Goal: Transaction & Acquisition: Obtain resource

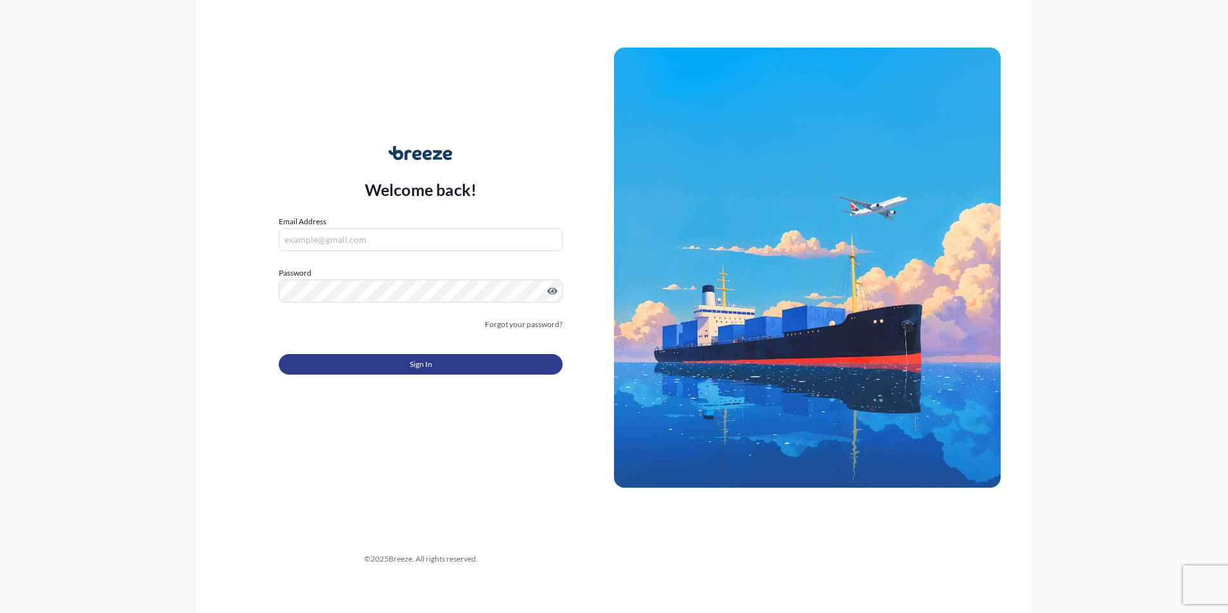
type input "[EMAIL_ADDRESS][DOMAIN_NAME]"
click at [410, 362] on span "Sign In" at bounding box center [421, 364] width 22 height 13
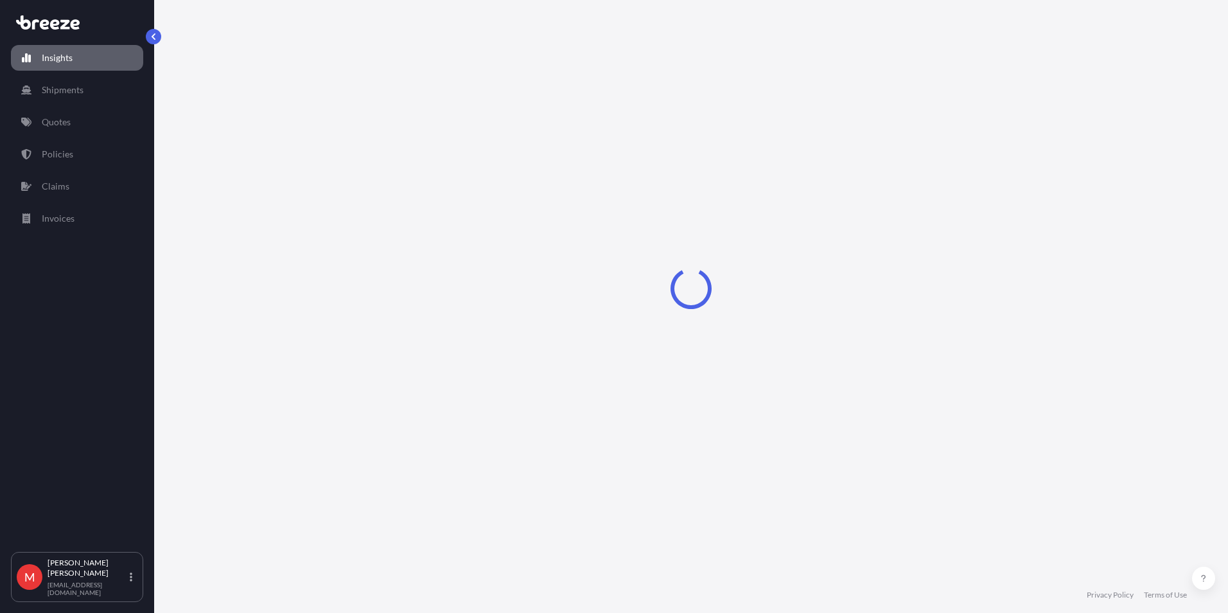
select select "2025"
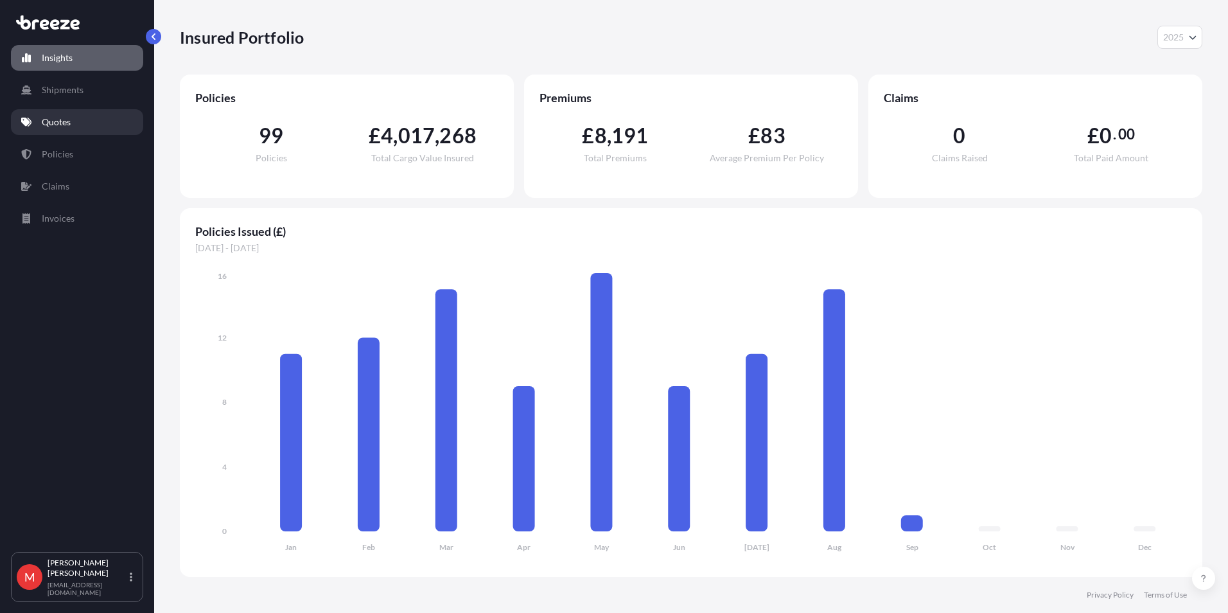
click at [33, 117] on link "Quotes" at bounding box center [77, 122] width 132 height 26
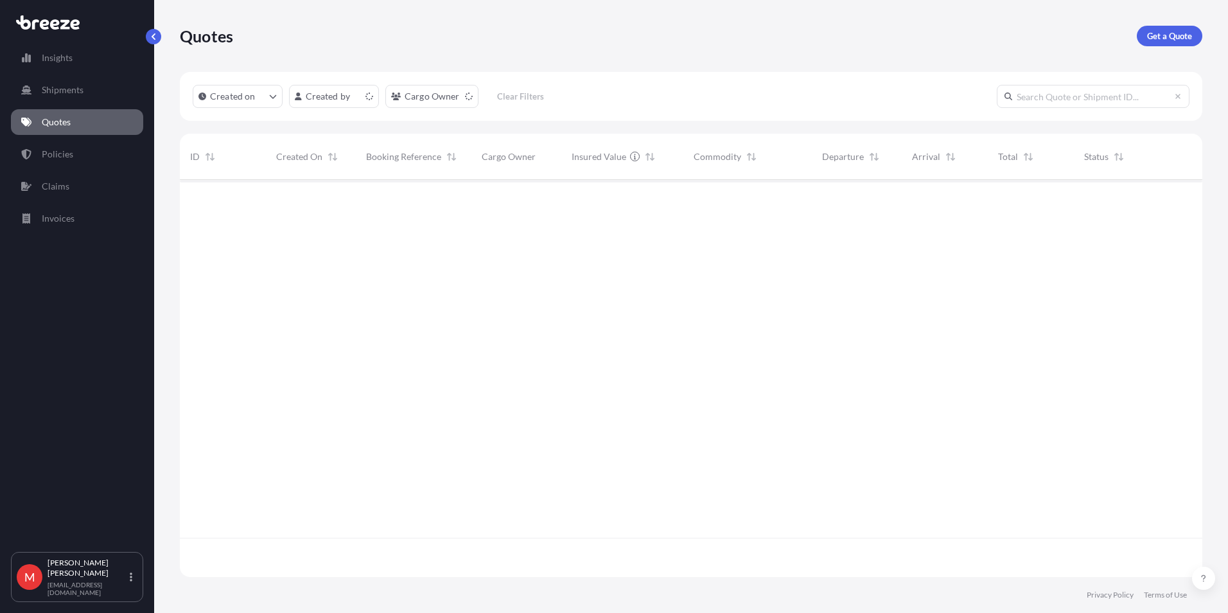
scroll to position [394, 1013]
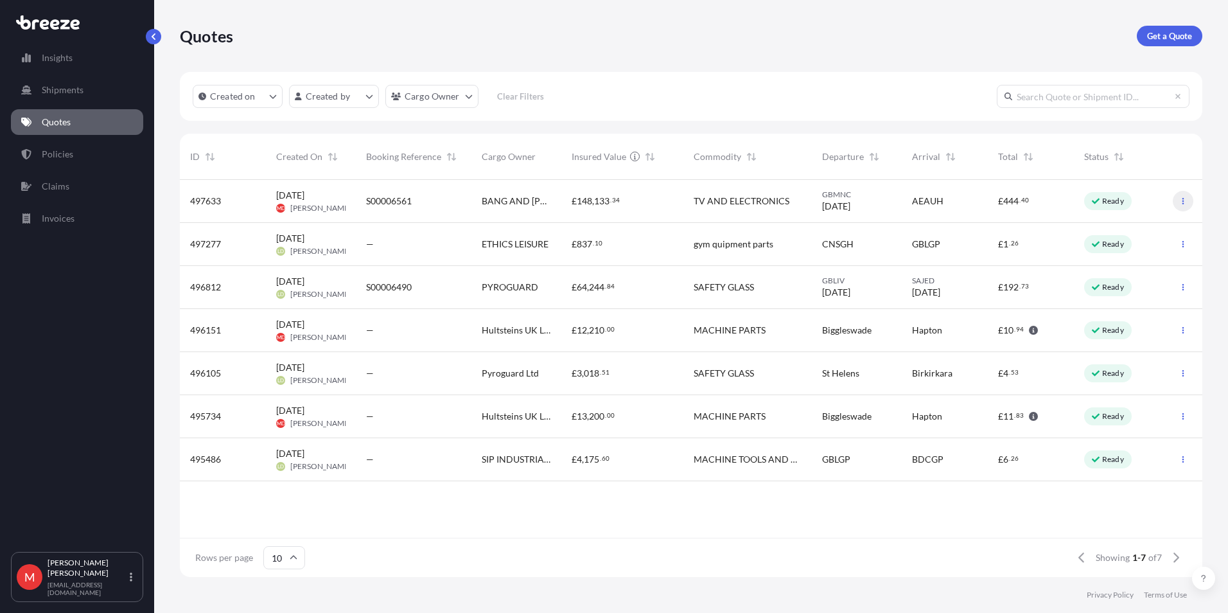
click at [1179, 197] on button "button" at bounding box center [1183, 201] width 21 height 21
click at [686, 198] on div "TV AND ELECTRONICS" at bounding box center [747, 201] width 128 height 43
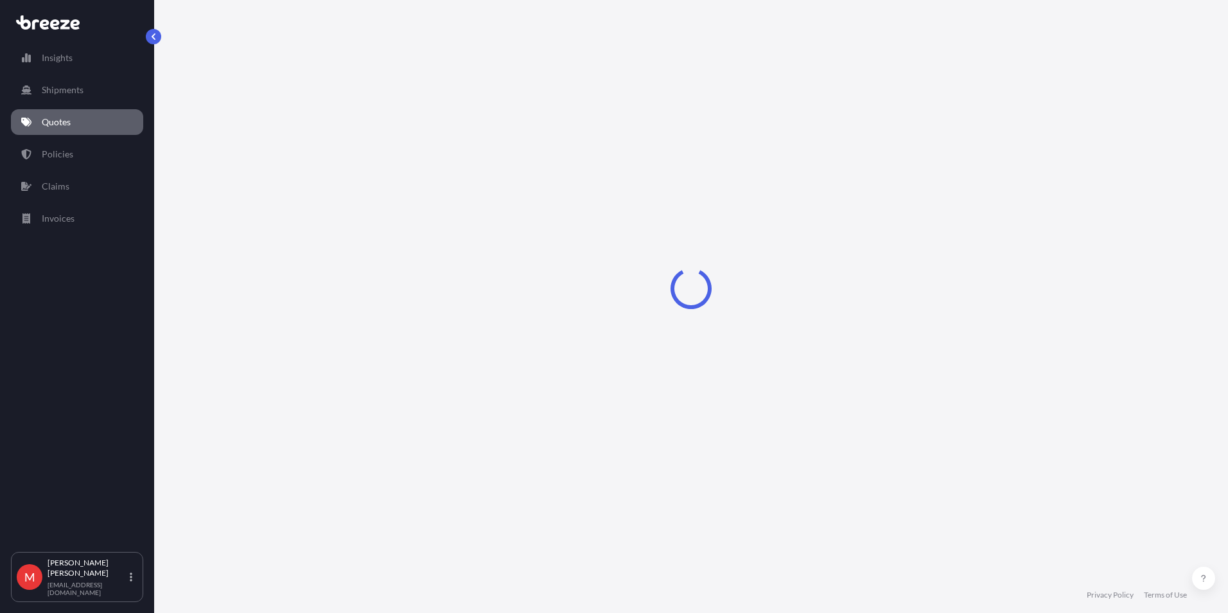
click at [686, 198] on div "Loading" at bounding box center [691, 288] width 1023 height 577
select select "Road"
select select "Air"
select select "Road"
select select "1"
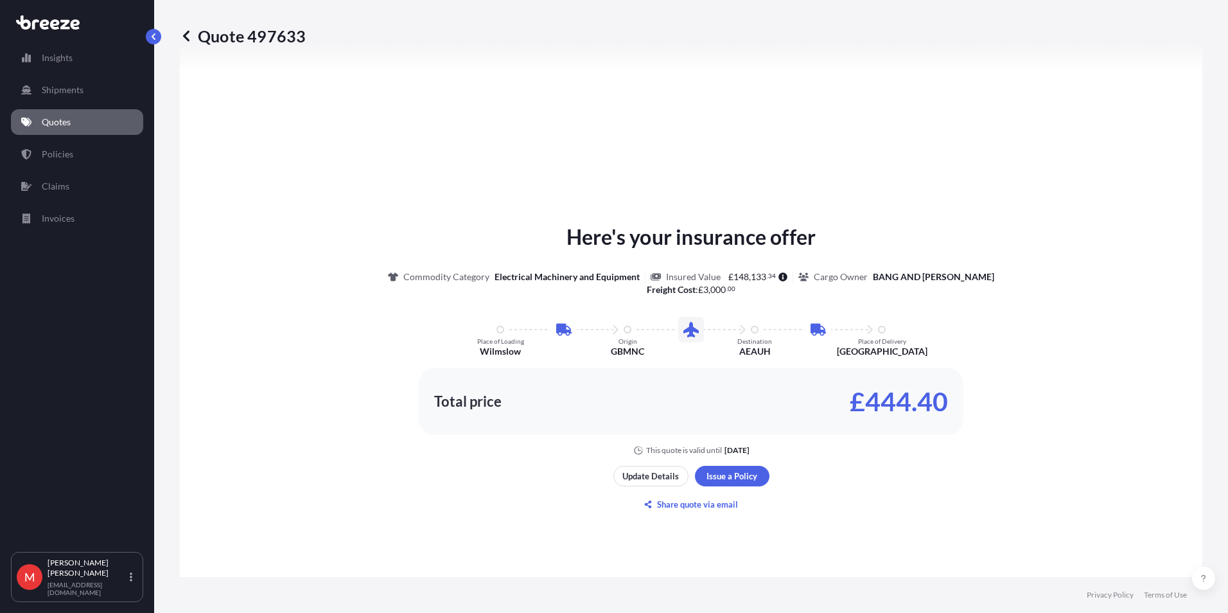
scroll to position [642, 0]
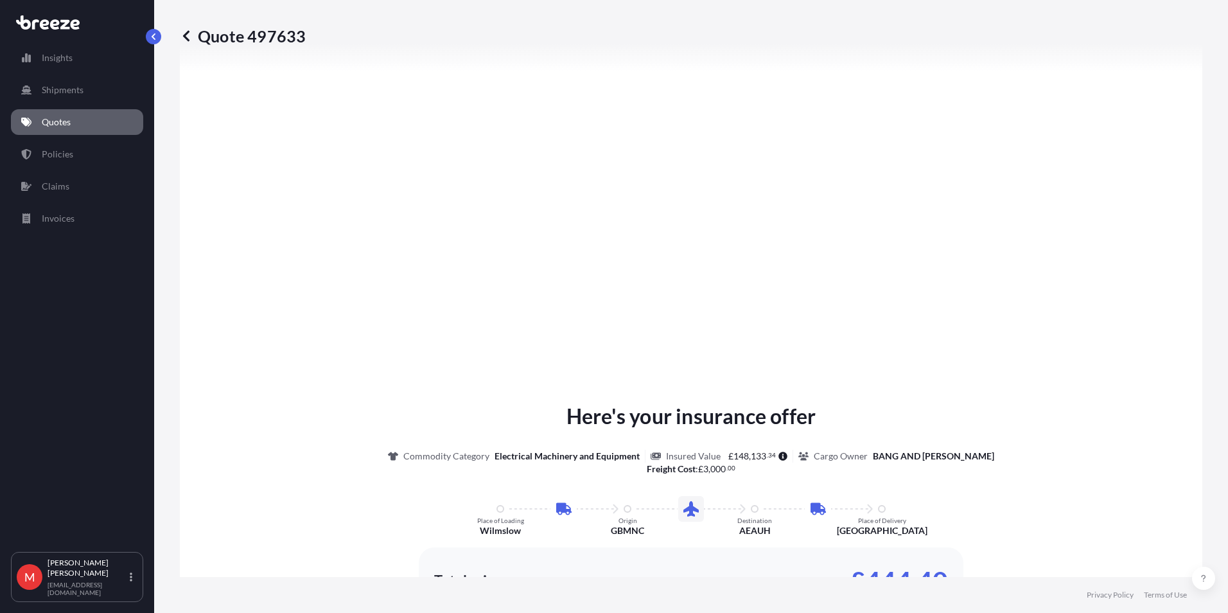
type input "[STREET_ADDRESS]"
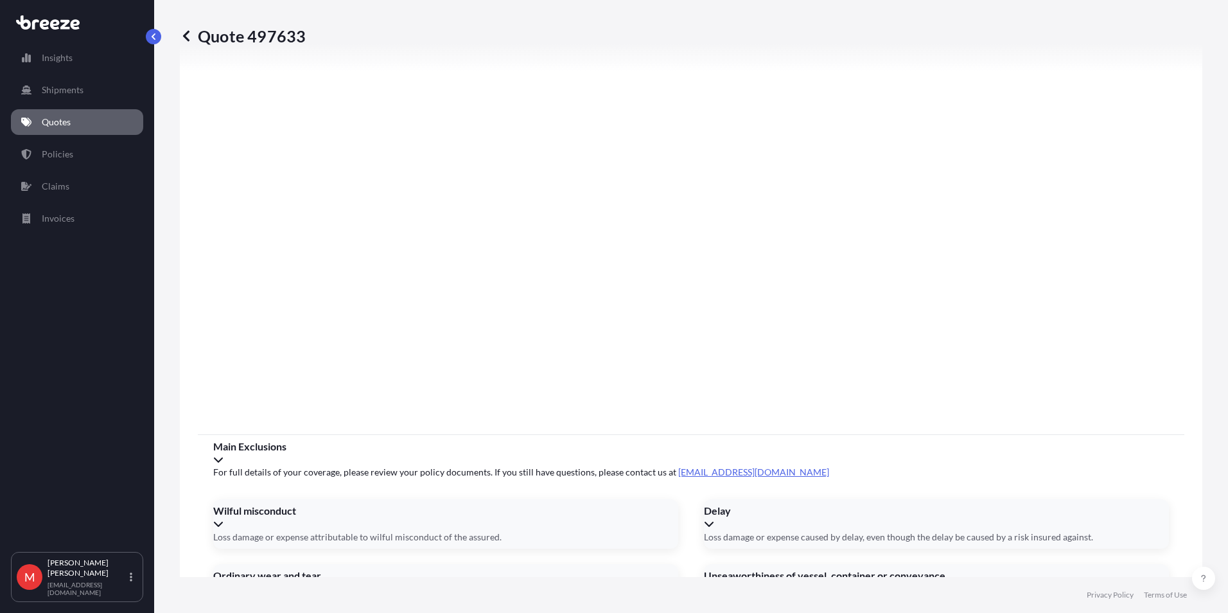
scroll to position [1680, 0]
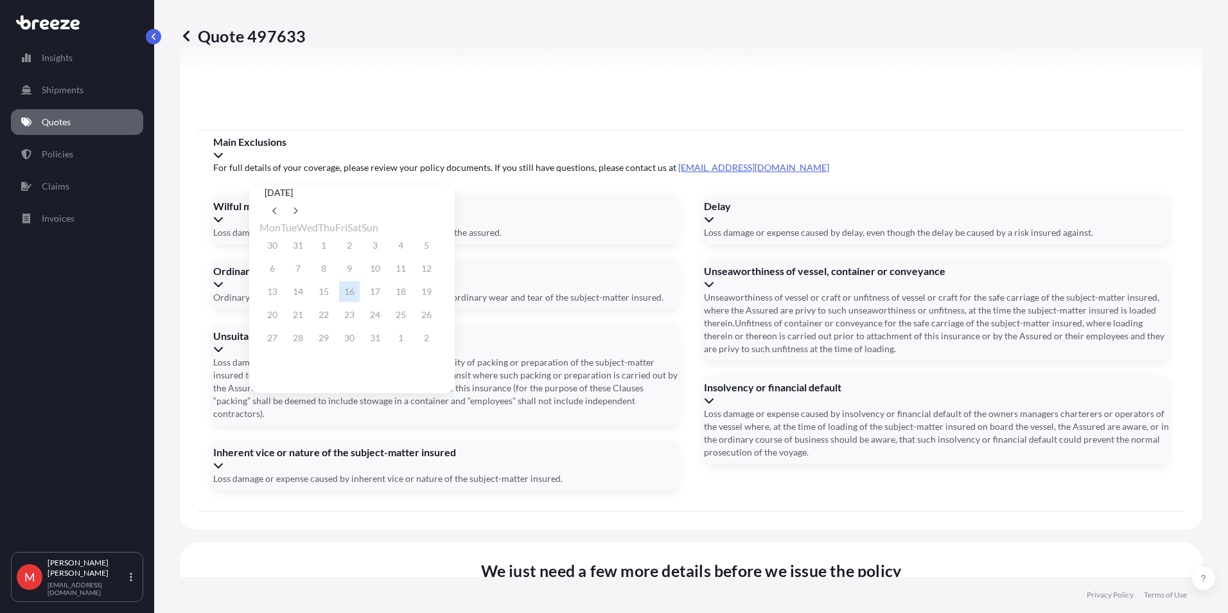
click at [285, 200] on div at bounding box center [285, 210] width 0 height 21
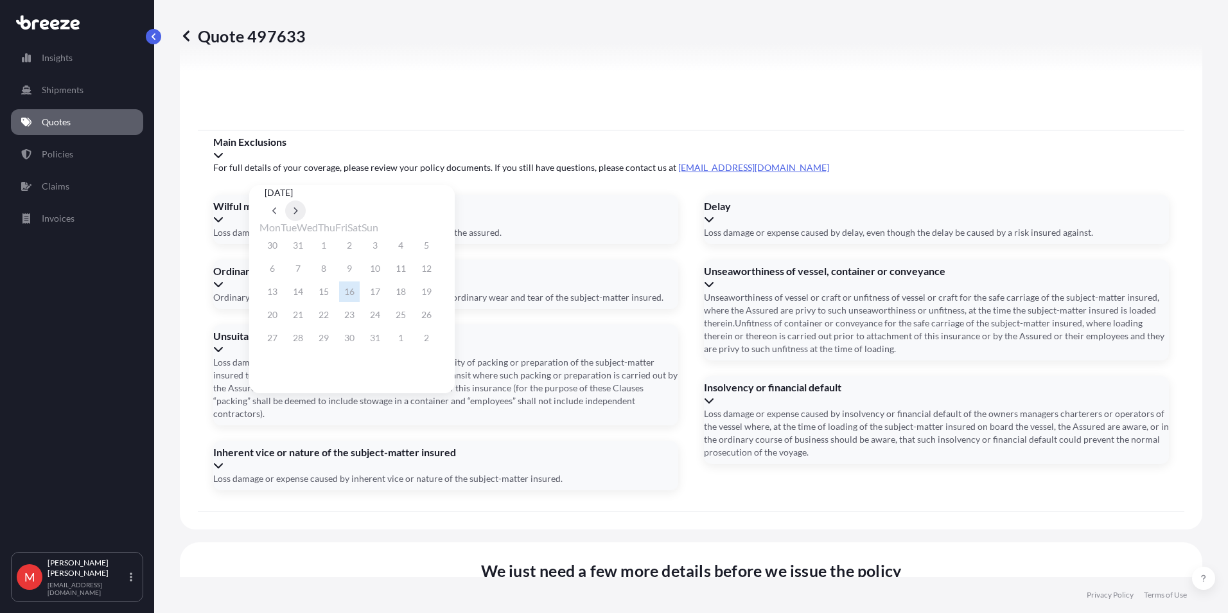
click at [306, 200] on button at bounding box center [295, 210] width 21 height 21
click at [306, 144] on button at bounding box center [295, 133] width 21 height 21
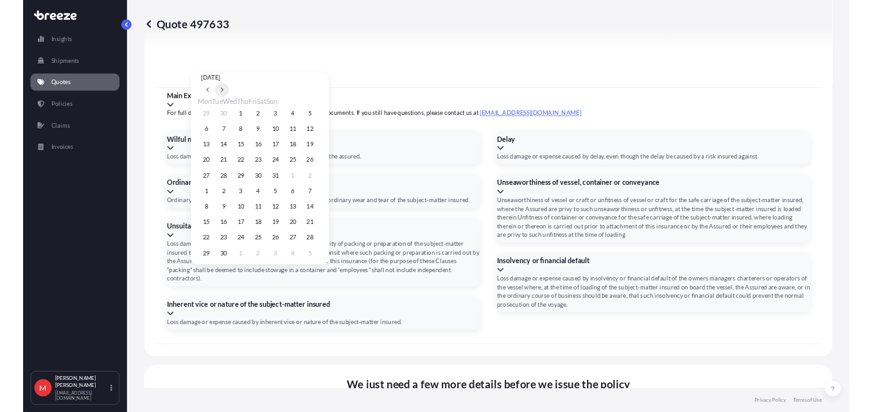
scroll to position [0, 0]
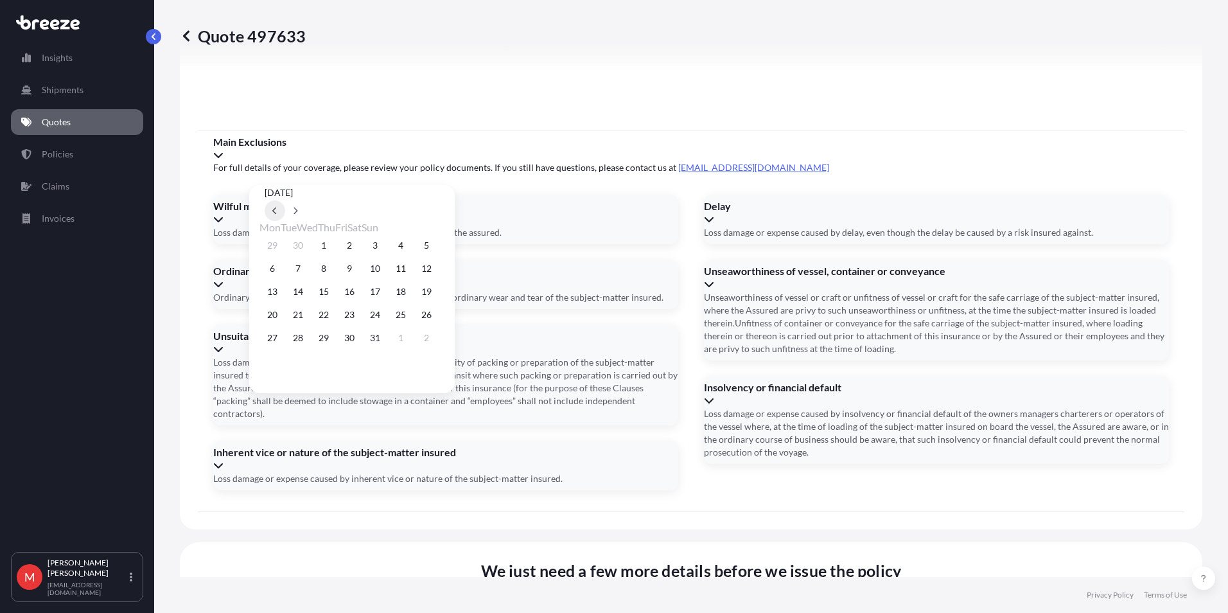
click at [285, 200] on button at bounding box center [275, 210] width 21 height 21
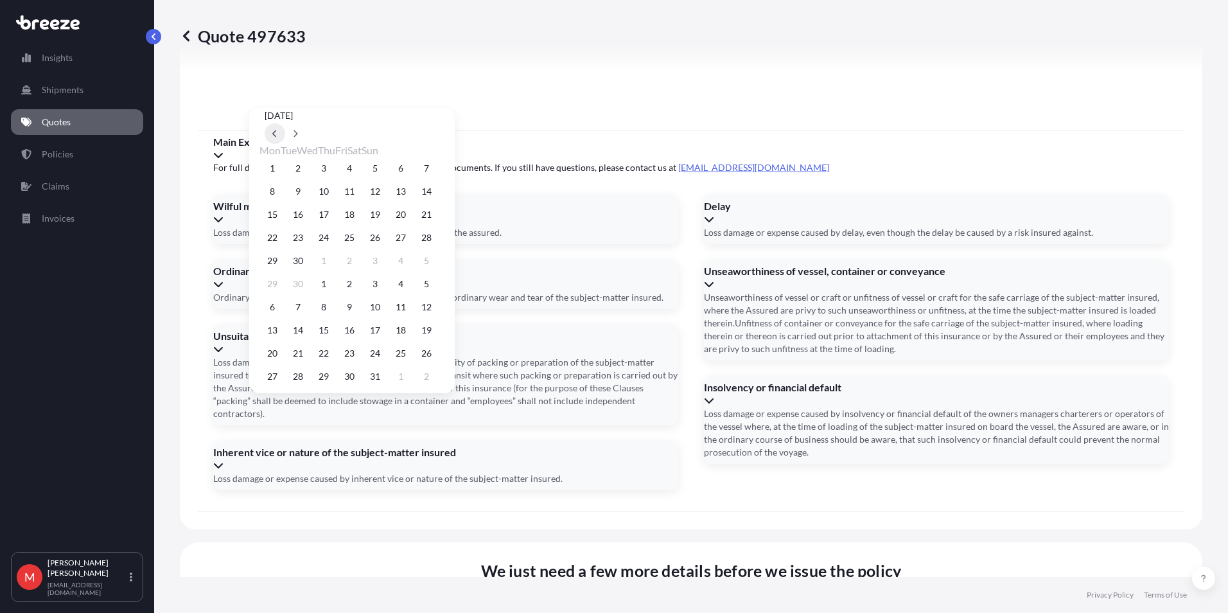
click at [285, 144] on button at bounding box center [275, 133] width 21 height 21
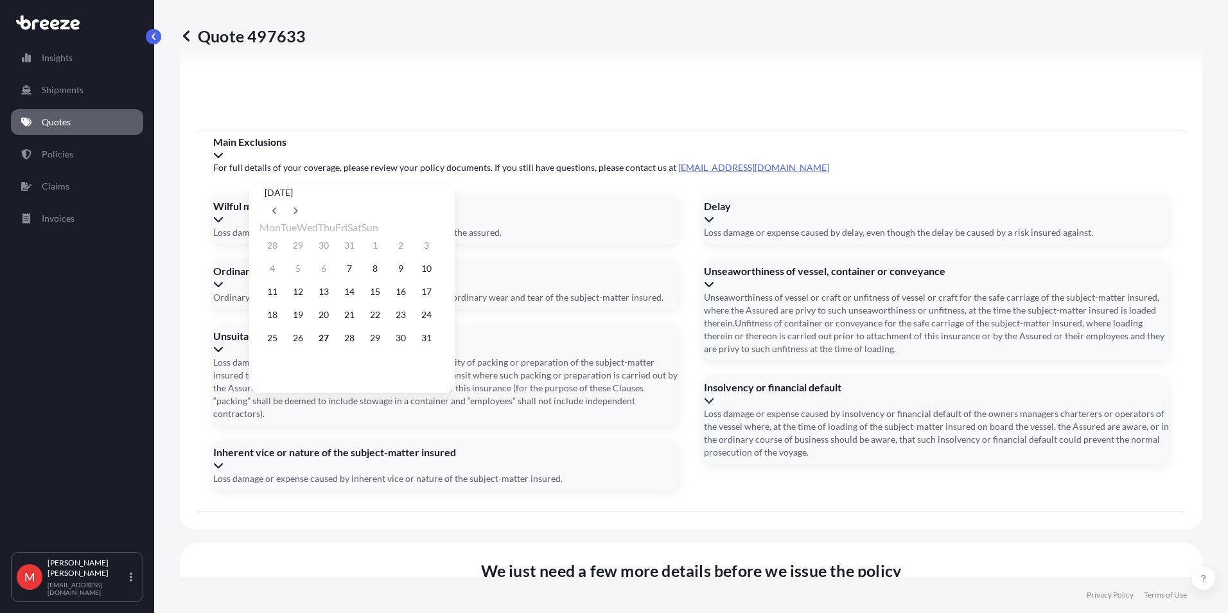
drag, startPoint x: 333, startPoint y: 346, endPoint x: 722, endPoint y: 414, distance: 394.6
click at [333, 345] on button "27" at bounding box center [323, 338] width 21 height 21
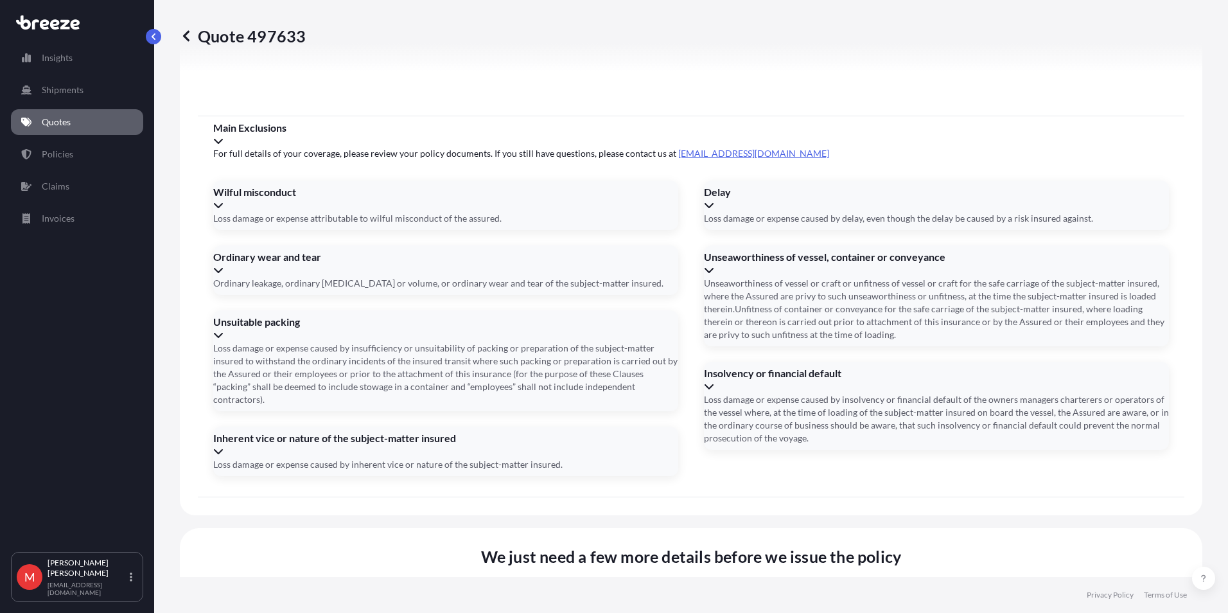
type input "[DATE]"
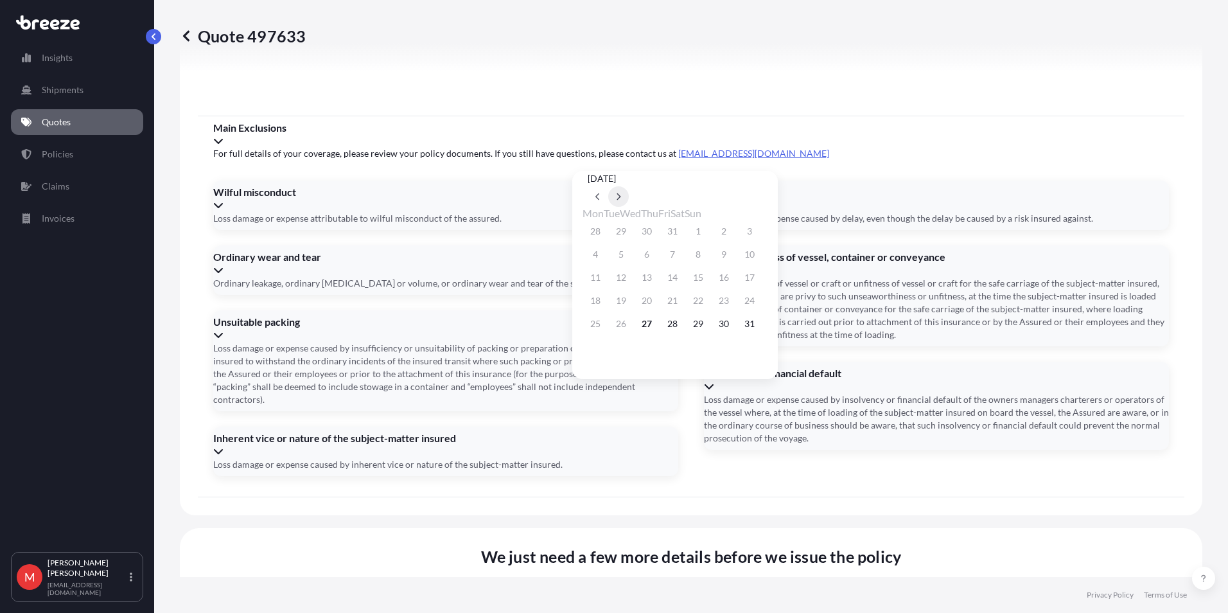
click at [621, 193] on icon at bounding box center [619, 196] width 4 height 7
click at [592, 232] on button "1" at bounding box center [595, 231] width 21 height 21
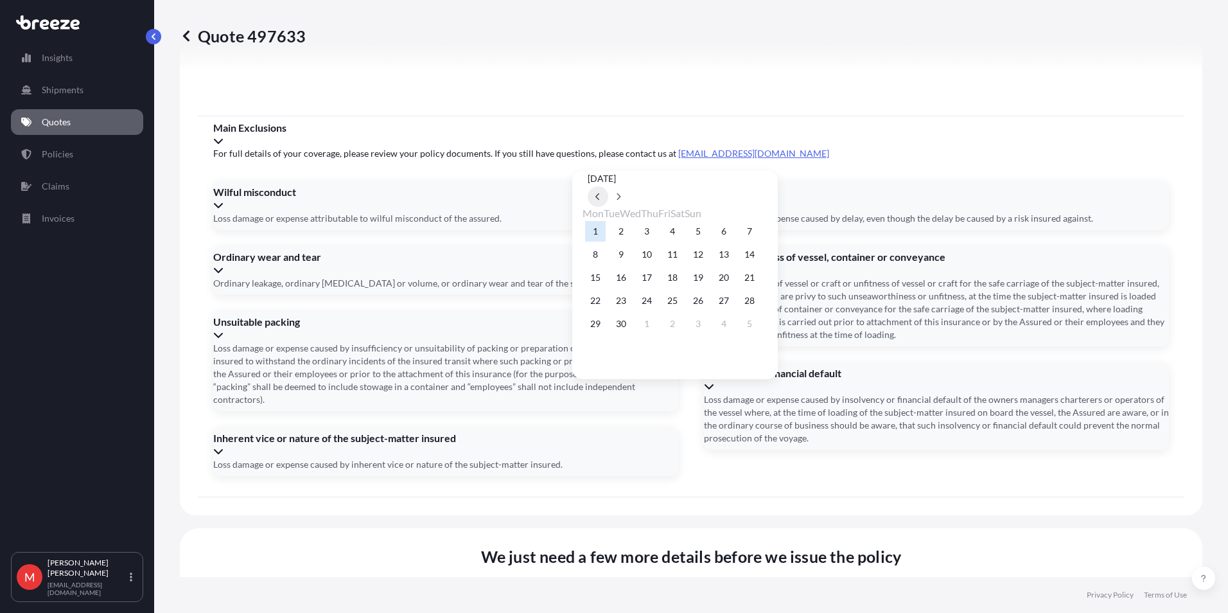
click at [608, 186] on button at bounding box center [598, 196] width 21 height 21
click at [708, 330] on button "29" at bounding box center [698, 323] width 21 height 21
type input "[DATE]"
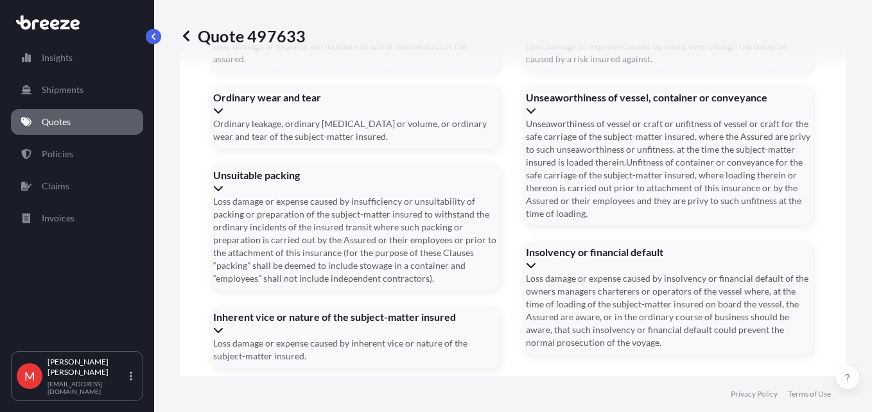
scroll to position [1918, 0]
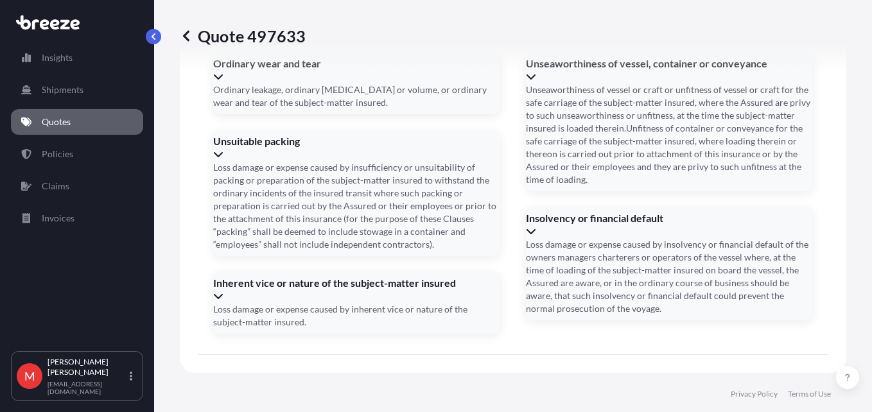
type input "60738966502"
type input "dap"
click at [349, 326] on li "DAP" at bounding box center [306, 326] width 186 height 24
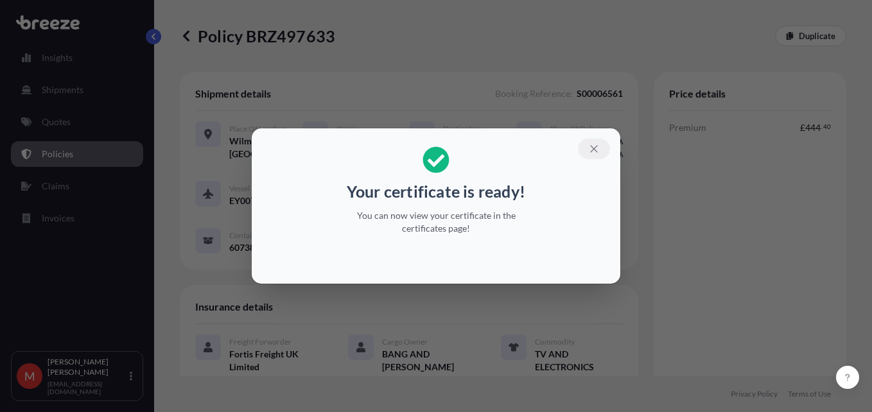
click at [590, 148] on icon "button" at bounding box center [594, 149] width 12 height 12
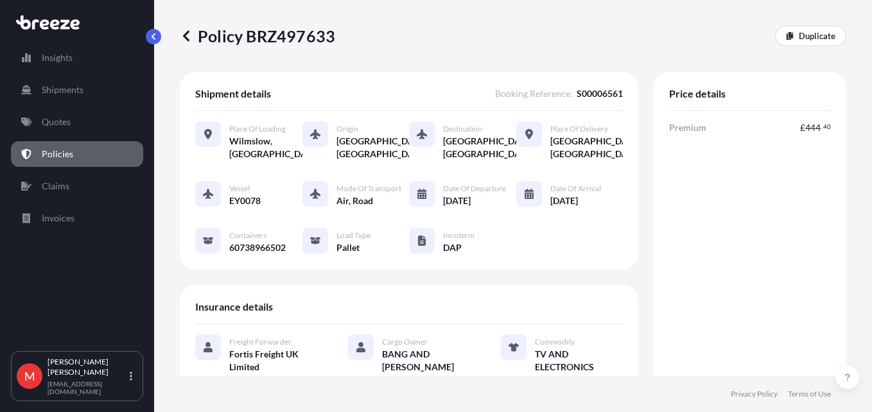
scroll to position [257, 0]
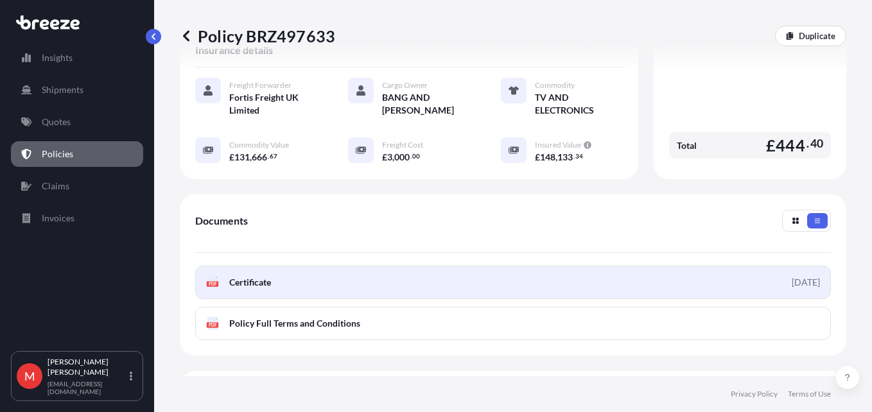
click at [352, 289] on link "PDF Certificate [DATE]" at bounding box center [513, 282] width 636 height 33
